Goal: Information Seeking & Learning: Learn about a topic

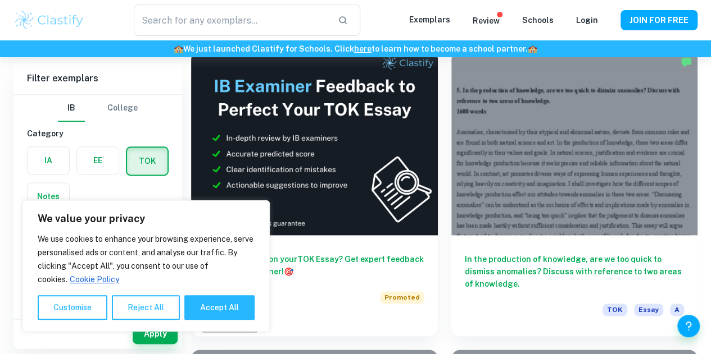
scroll to position [628, 0]
click at [100, 313] on button "Customise" at bounding box center [73, 307] width 70 height 25
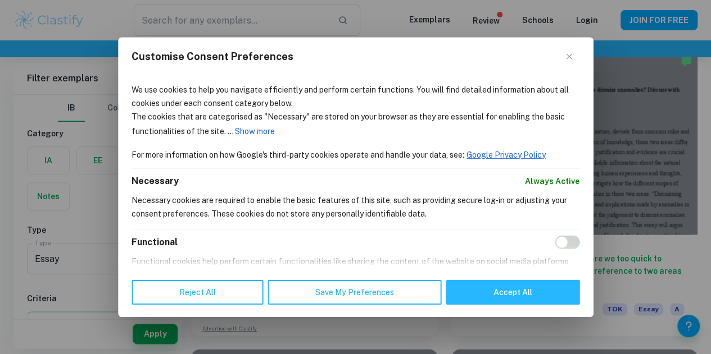
click at [566, 60] on button "Close" at bounding box center [572, 55] width 13 height 13
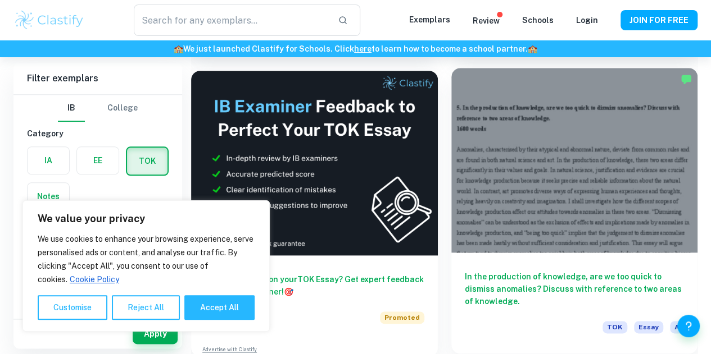
scroll to position [610, 0]
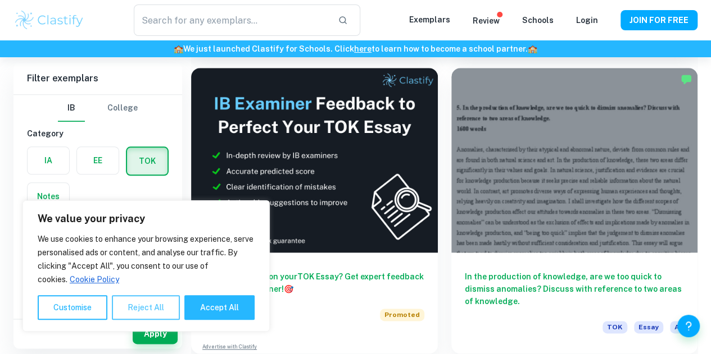
click at [122, 310] on button "Reject All" at bounding box center [146, 307] width 68 height 25
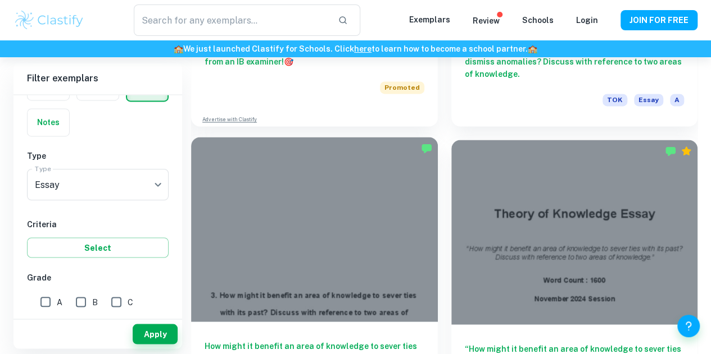
scroll to position [826, 0]
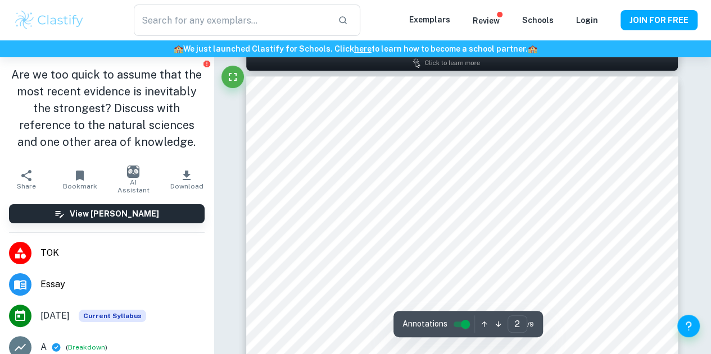
scroll to position [625, 0]
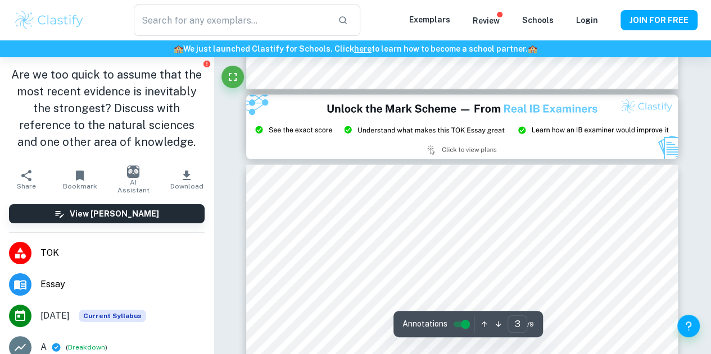
type input "2"
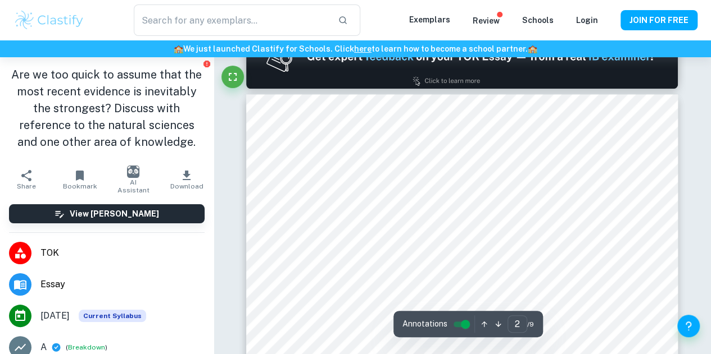
scroll to position [607, 0]
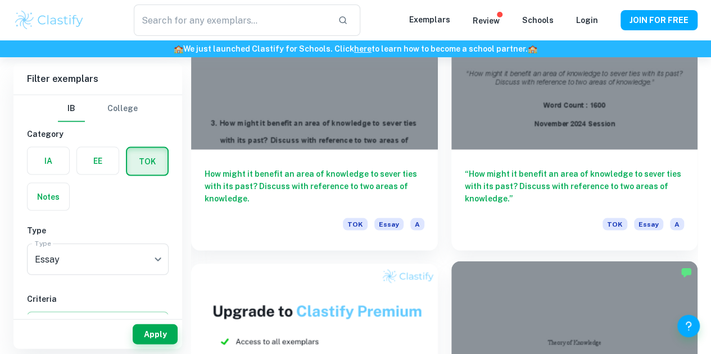
scroll to position [1012, 0]
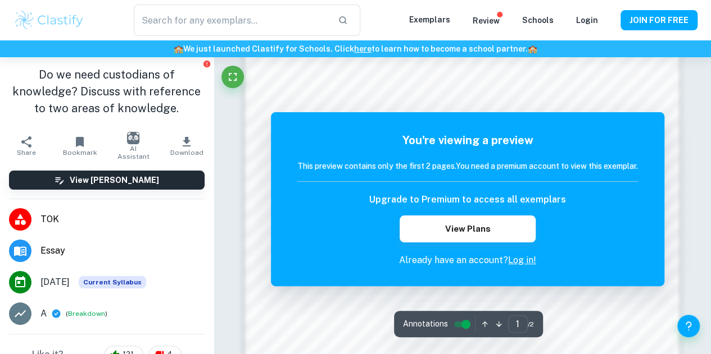
scroll to position [697, 0]
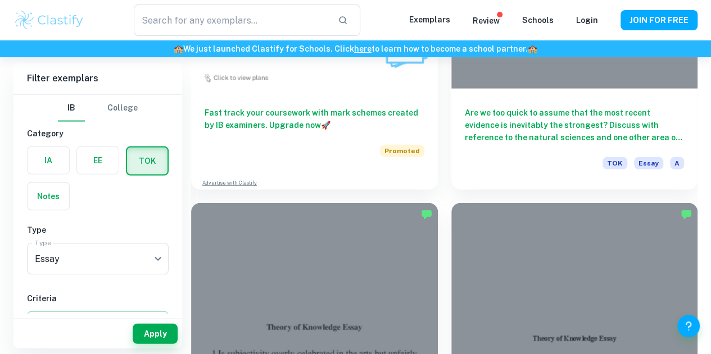
scroll to position [1447, 0]
